Goal: Transaction & Acquisition: Purchase product/service

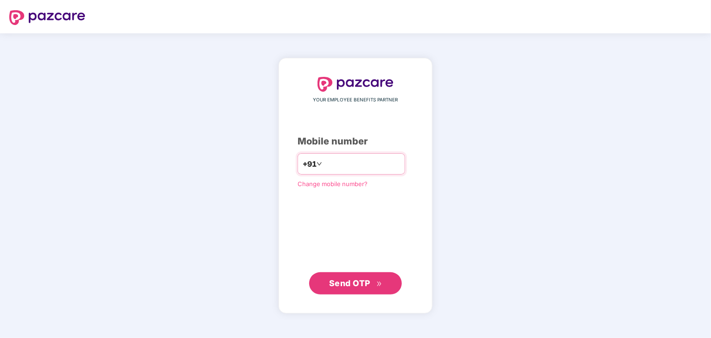
type input "**********"
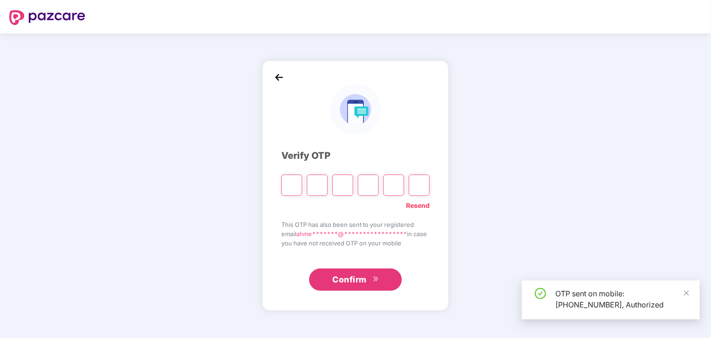
click at [288, 187] on input "Please enter verification code. Digit 1" at bounding box center [291, 185] width 21 height 21
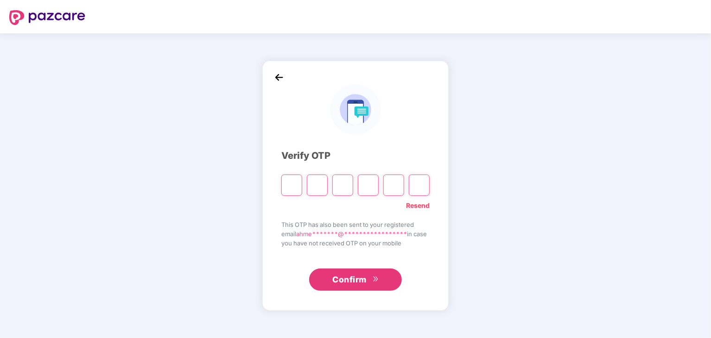
type input "*"
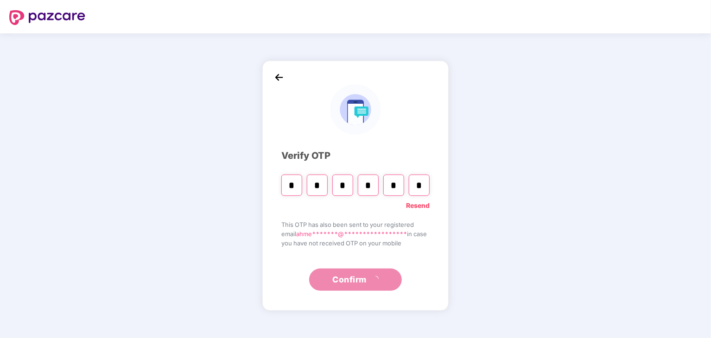
type input "*"
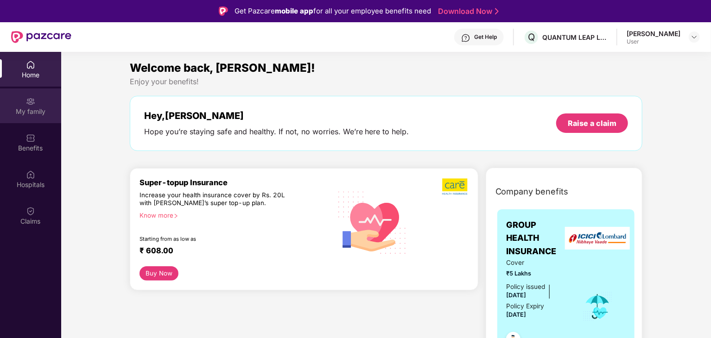
click at [44, 110] on div "My family" at bounding box center [30, 111] width 61 height 9
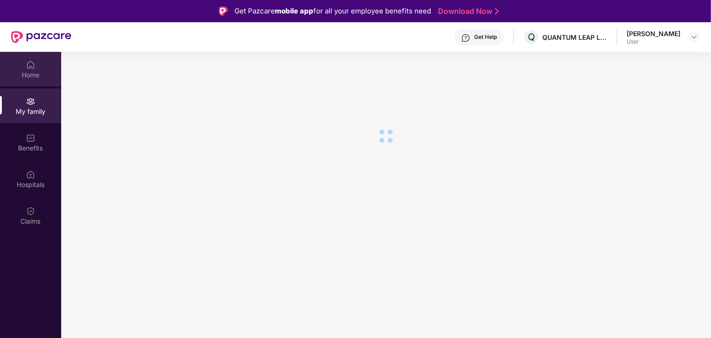
click at [49, 78] on div "Home" at bounding box center [30, 74] width 61 height 9
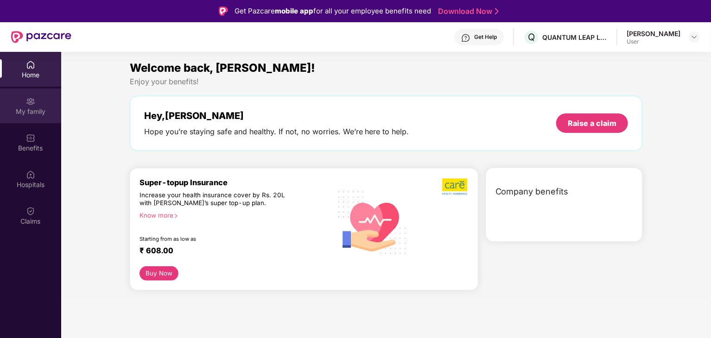
click at [30, 110] on div "My family" at bounding box center [30, 111] width 61 height 9
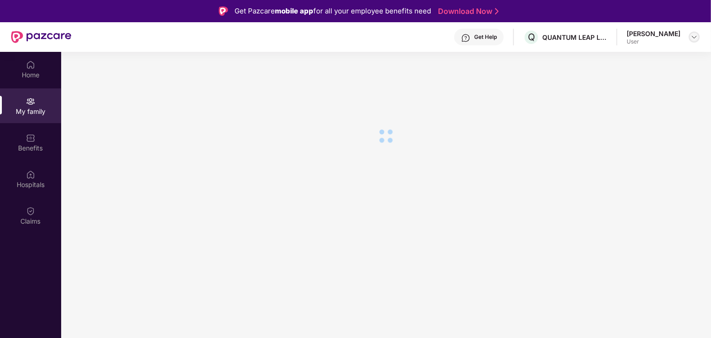
click at [692, 40] on img at bounding box center [694, 36] width 7 height 7
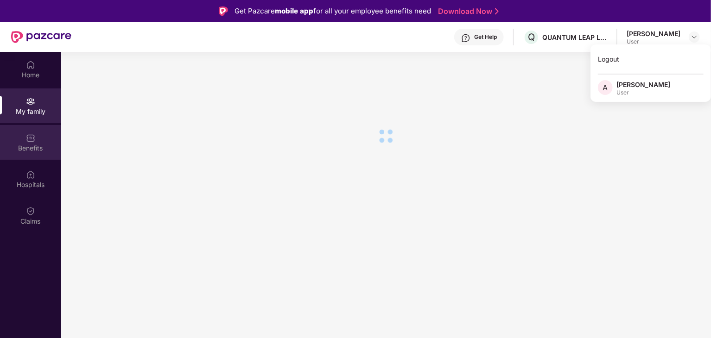
click at [36, 157] on div "Benefits" at bounding box center [30, 142] width 61 height 35
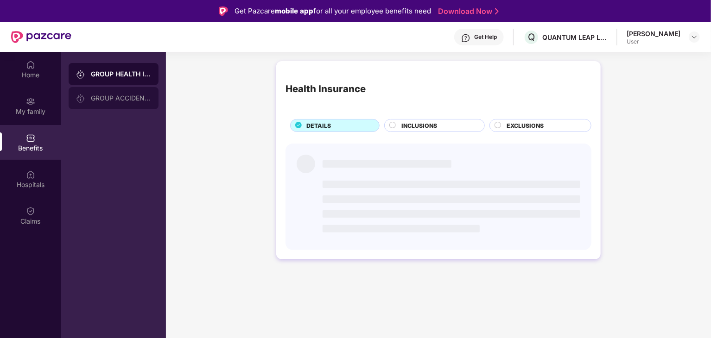
click at [105, 96] on div "GROUP ACCIDENTAL INSURANCE" at bounding box center [121, 98] width 60 height 7
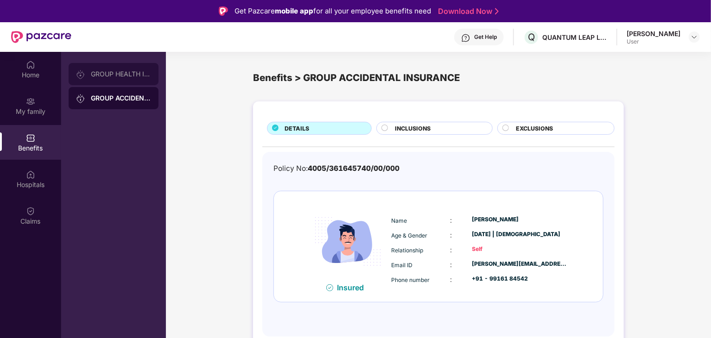
click at [115, 77] on div "GROUP HEALTH INSURANCE" at bounding box center [121, 73] width 60 height 7
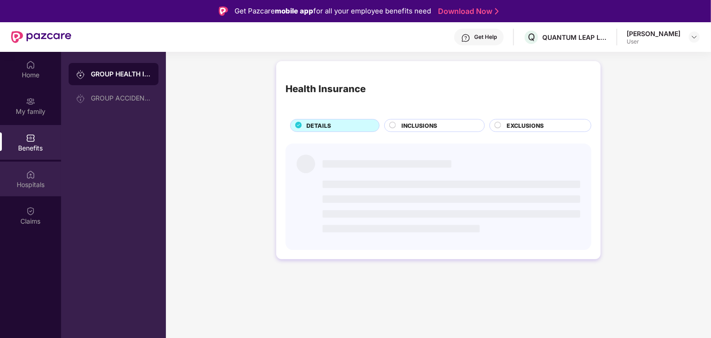
click at [28, 180] on div "Hospitals" at bounding box center [30, 184] width 61 height 9
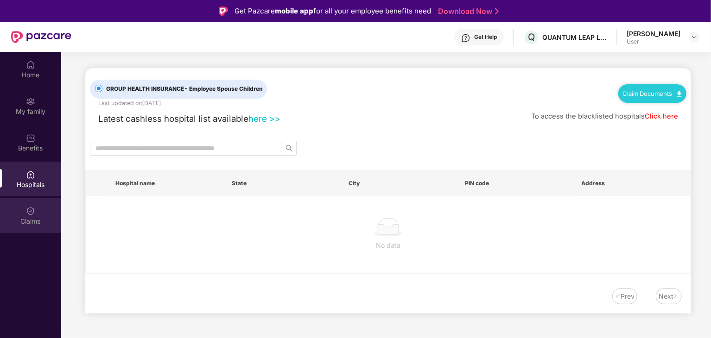
click at [28, 227] on div "Claims" at bounding box center [30, 215] width 61 height 35
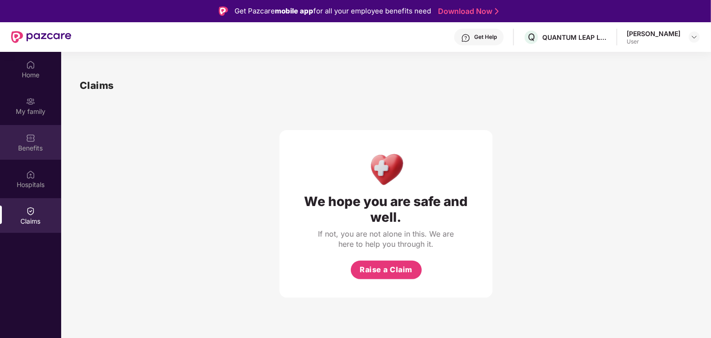
click at [35, 150] on div "Benefits" at bounding box center [30, 148] width 61 height 9
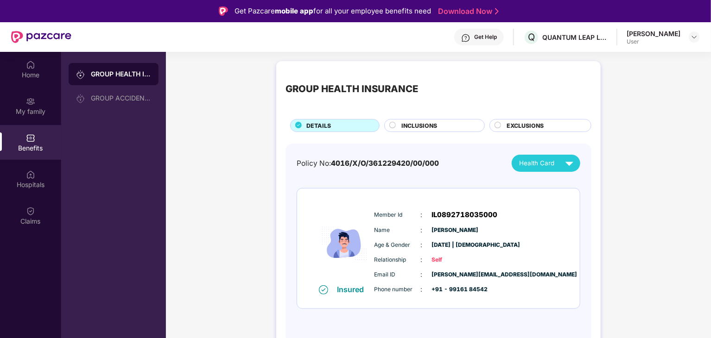
scroll to position [52, 0]
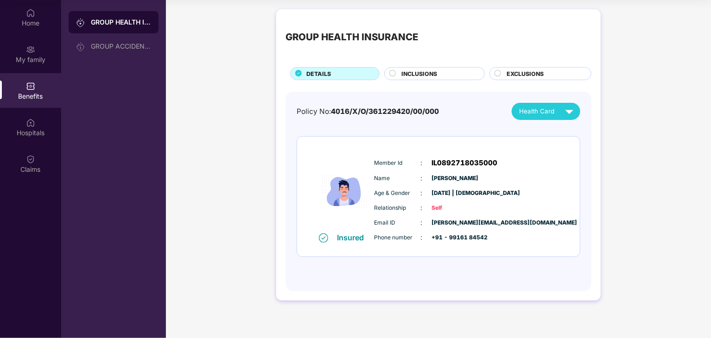
click at [408, 76] on span "INCLUSIONS" at bounding box center [420, 74] width 36 height 9
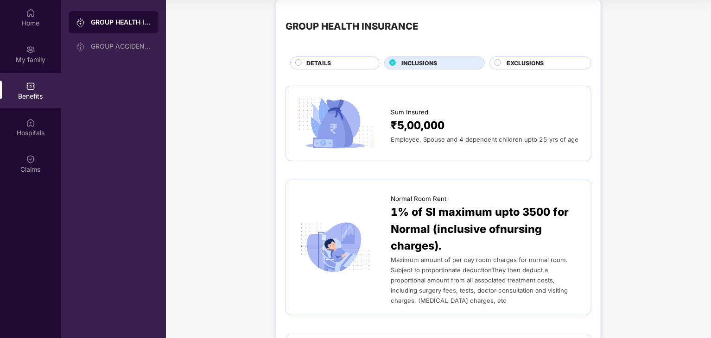
scroll to position [0, 0]
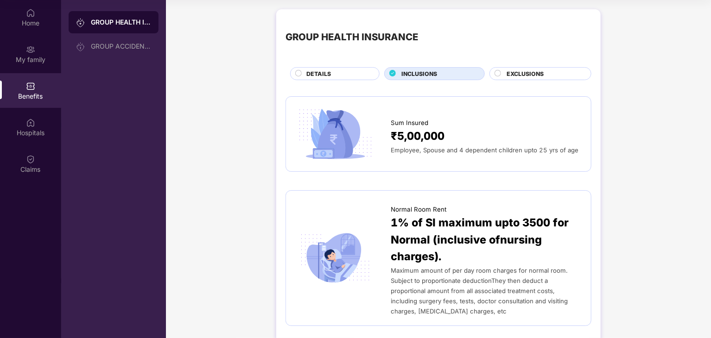
click at [507, 70] on span "EXCLUSIONS" at bounding box center [525, 74] width 37 height 9
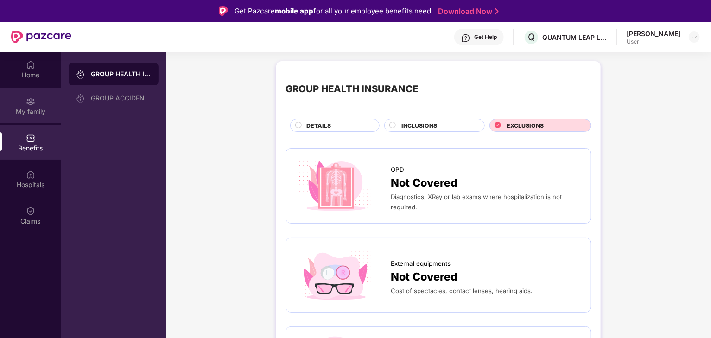
click at [23, 112] on div "My family" at bounding box center [30, 111] width 61 height 9
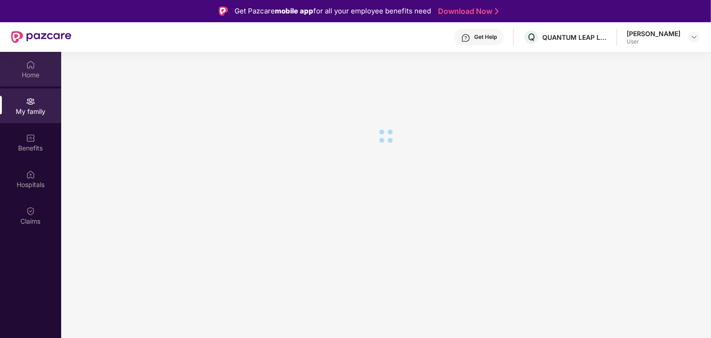
click at [30, 69] on img at bounding box center [30, 64] width 9 height 9
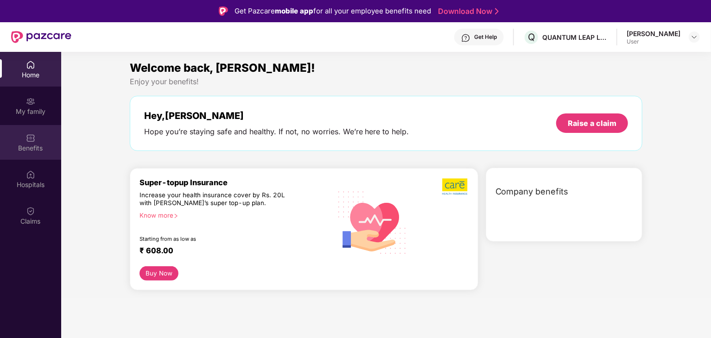
click at [29, 137] on img at bounding box center [30, 138] width 9 height 9
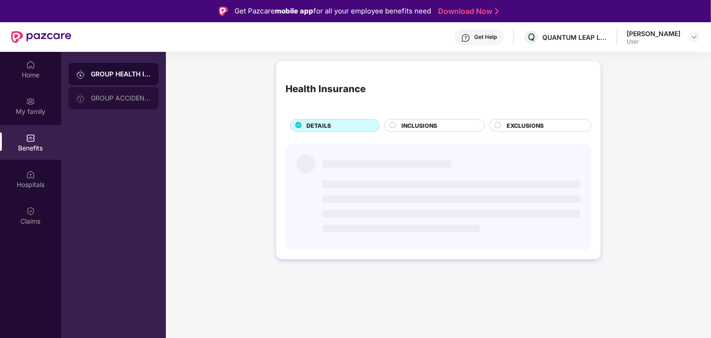
click at [106, 95] on div "GROUP ACCIDENTAL INSURANCE" at bounding box center [121, 98] width 60 height 7
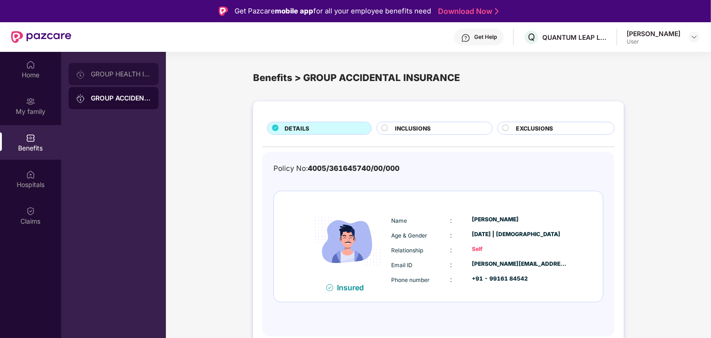
click at [122, 82] on div "GROUP HEALTH INSURANCE" at bounding box center [114, 74] width 90 height 22
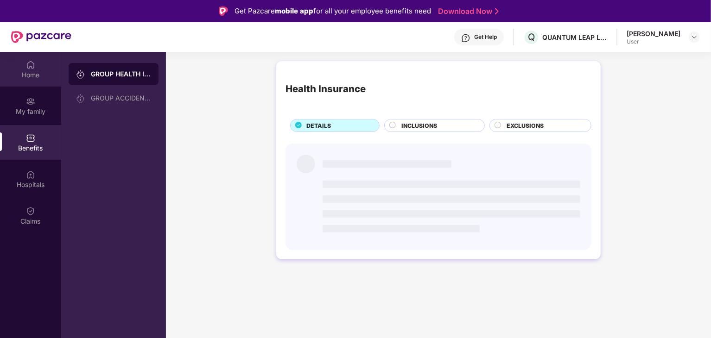
click at [35, 71] on div "Home" at bounding box center [30, 74] width 61 height 9
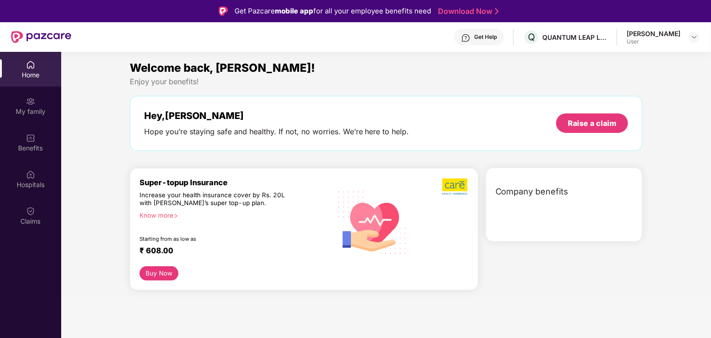
click at [530, 198] on div "Company benefits" at bounding box center [566, 192] width 153 height 24
click at [532, 245] on div "Company benefits" at bounding box center [564, 233] width 165 height 130
click at [694, 37] on img at bounding box center [694, 36] width 7 height 7
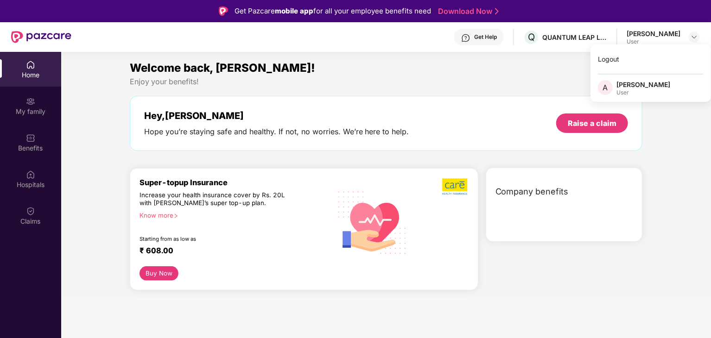
click at [492, 59] on div "Welcome back, Ahmed!" at bounding box center [386, 68] width 513 height 18
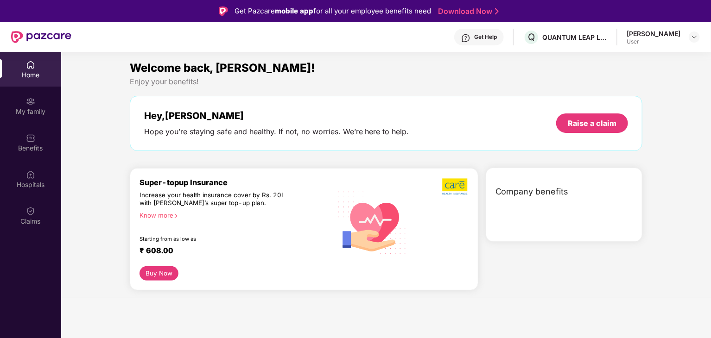
click at [56, 43] on div at bounding box center [41, 37] width 60 height 30
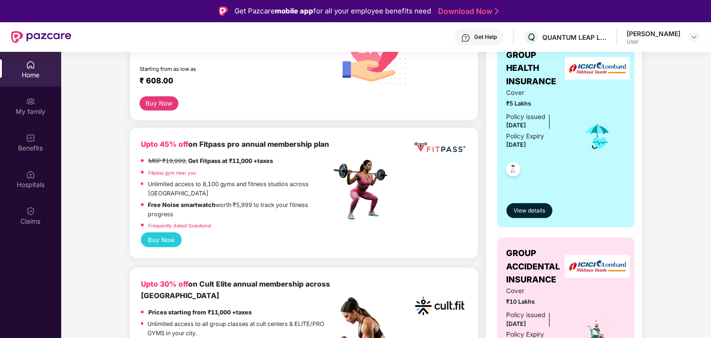
scroll to position [205, 0]
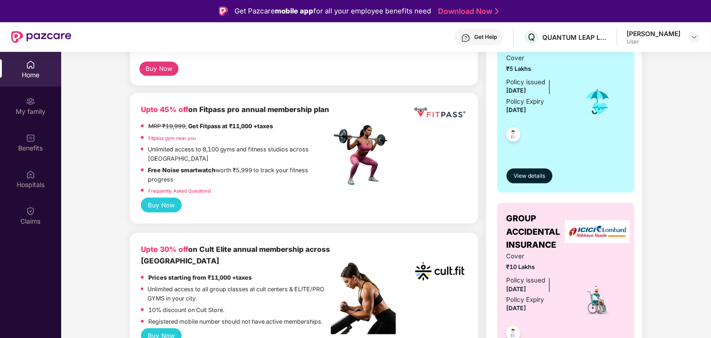
click at [156, 206] on button "Buy Now" at bounding box center [161, 205] width 41 height 15
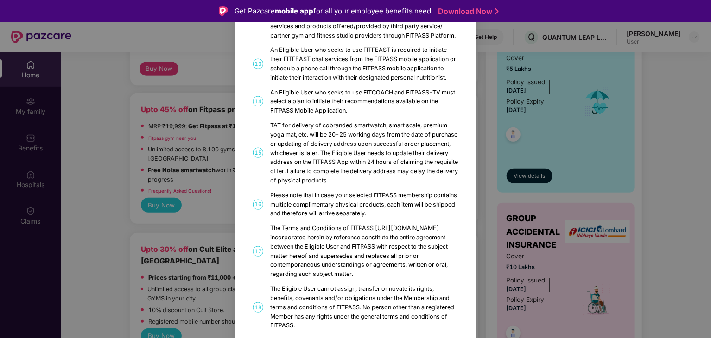
scroll to position [521, 0]
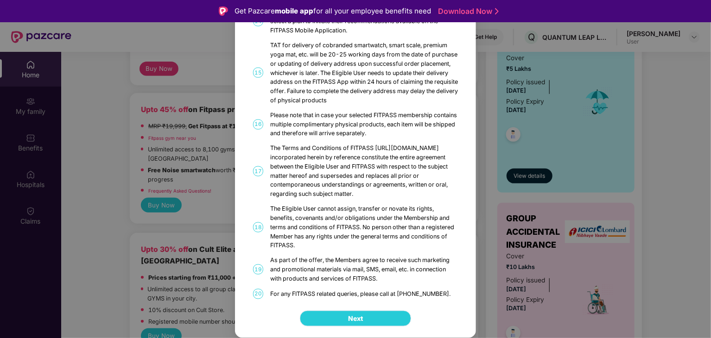
click at [341, 312] on button "Next" at bounding box center [355, 319] width 111 height 16
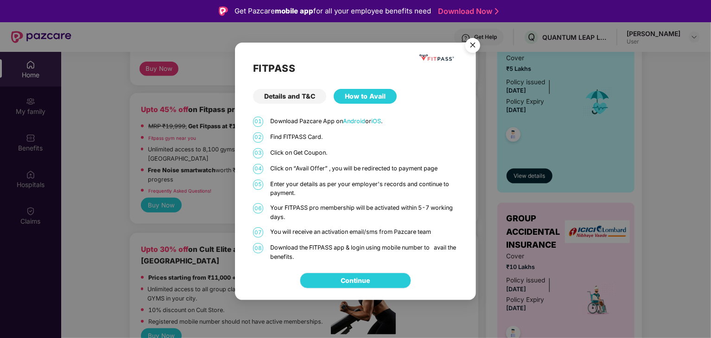
click at [364, 282] on link "Continue" at bounding box center [355, 281] width 29 height 10
click at [471, 47] on img "Close" at bounding box center [473, 47] width 26 height 26
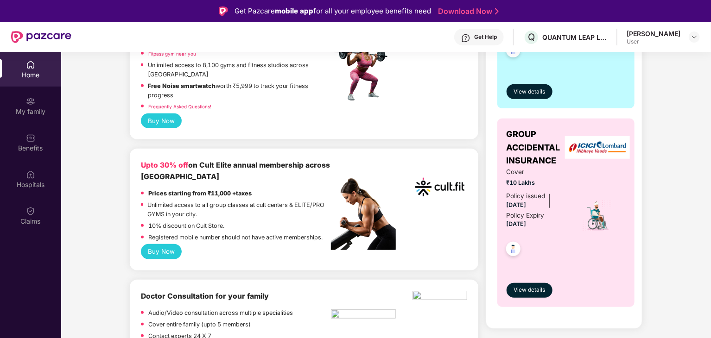
scroll to position [293, 0]
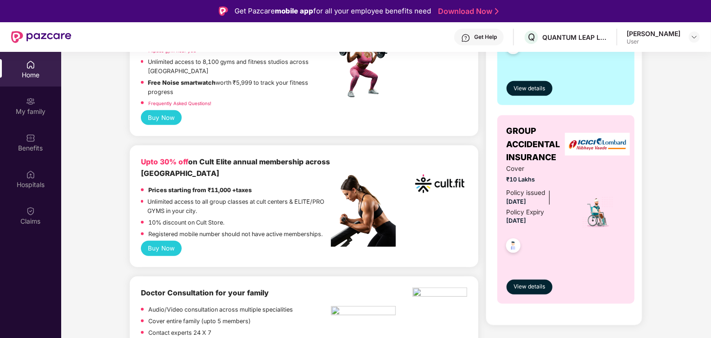
click at [159, 254] on button "Buy Now" at bounding box center [161, 248] width 41 height 15
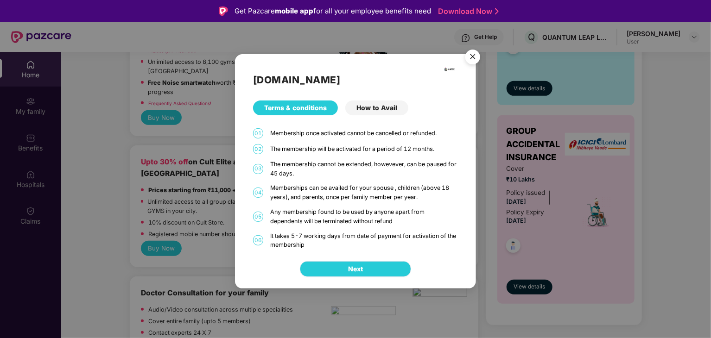
click at [343, 268] on button "Next" at bounding box center [355, 270] width 111 height 16
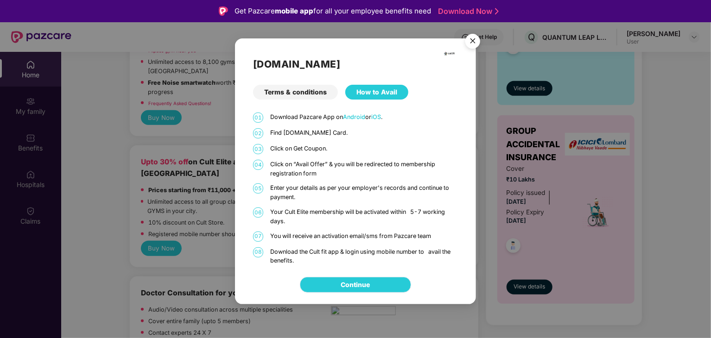
click at [342, 280] on link "Continue" at bounding box center [355, 285] width 29 height 10
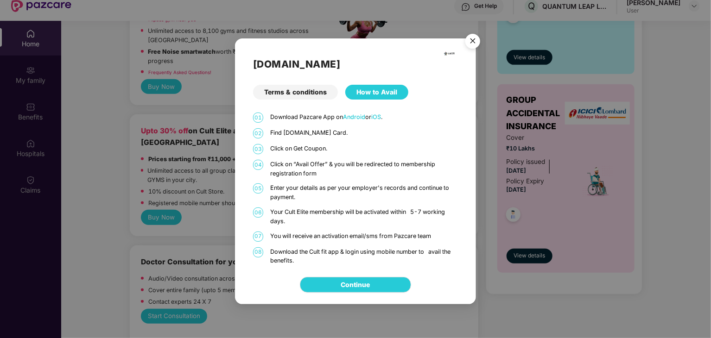
scroll to position [0, 0]
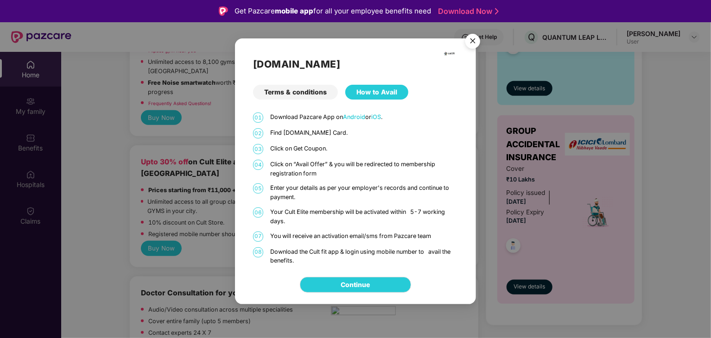
click at [315, 97] on div "Terms & conditions" at bounding box center [295, 92] width 85 height 15
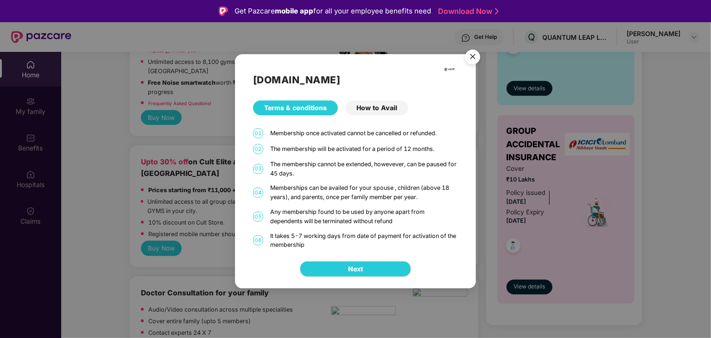
click at [370, 103] on div "How to Avail" at bounding box center [376, 108] width 63 height 15
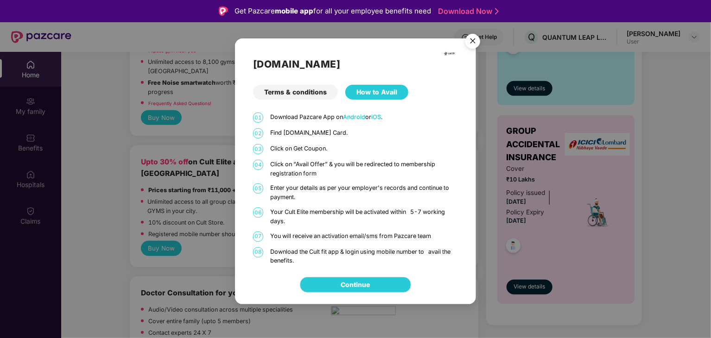
click at [469, 44] on img "Close" at bounding box center [473, 43] width 26 height 26
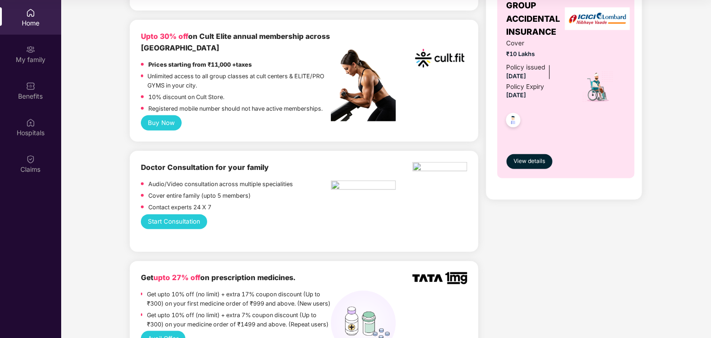
scroll to position [367, 0]
click at [174, 217] on button "Start Consultation" at bounding box center [174, 221] width 67 height 15
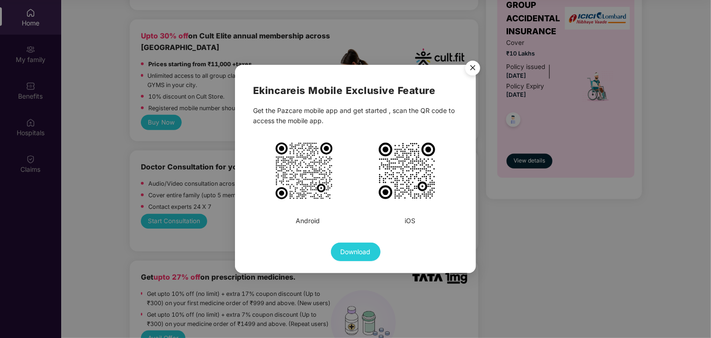
click at [211, 134] on div "Ekincare is Mobile Exclusive Feature Get the Pazcare mobile app and get started…" at bounding box center [355, 169] width 711 height 338
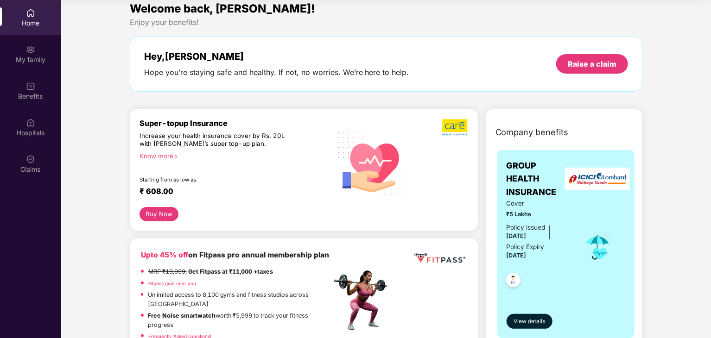
scroll to position [0, 0]
